Goal: Task Accomplishment & Management: Manage account settings

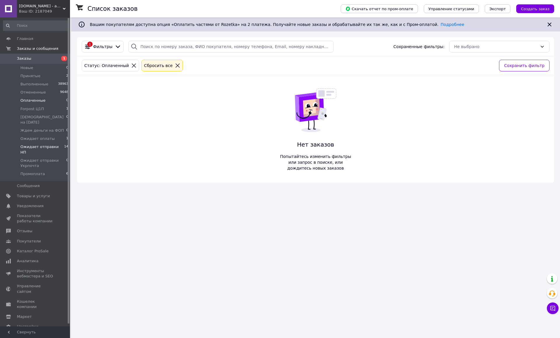
click at [53, 144] on span "Ожидает отправки НП" at bounding box center [42, 149] width 44 height 10
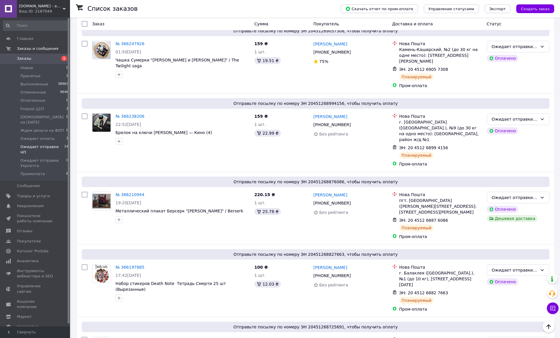
scroll to position [10, 0]
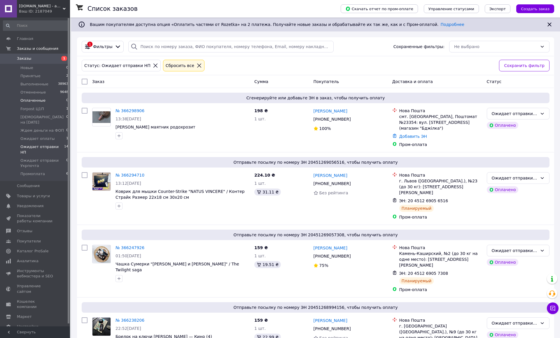
click at [56, 101] on li "Оплаченные 0" at bounding box center [36, 100] width 72 height 8
